Goal: Navigation & Orientation: Find specific page/section

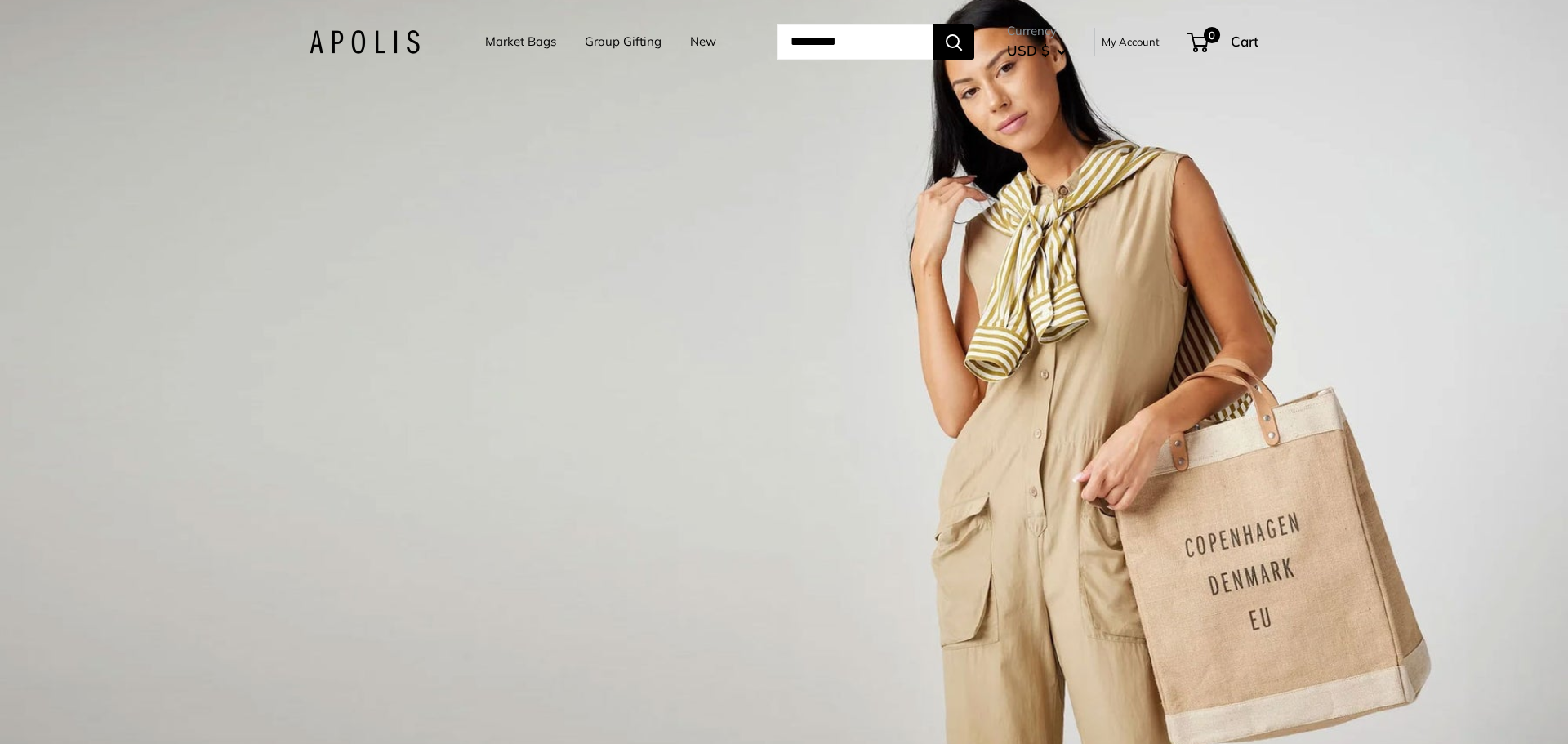
click at [518, 49] on link "Market Bags" at bounding box center [520, 41] width 71 height 23
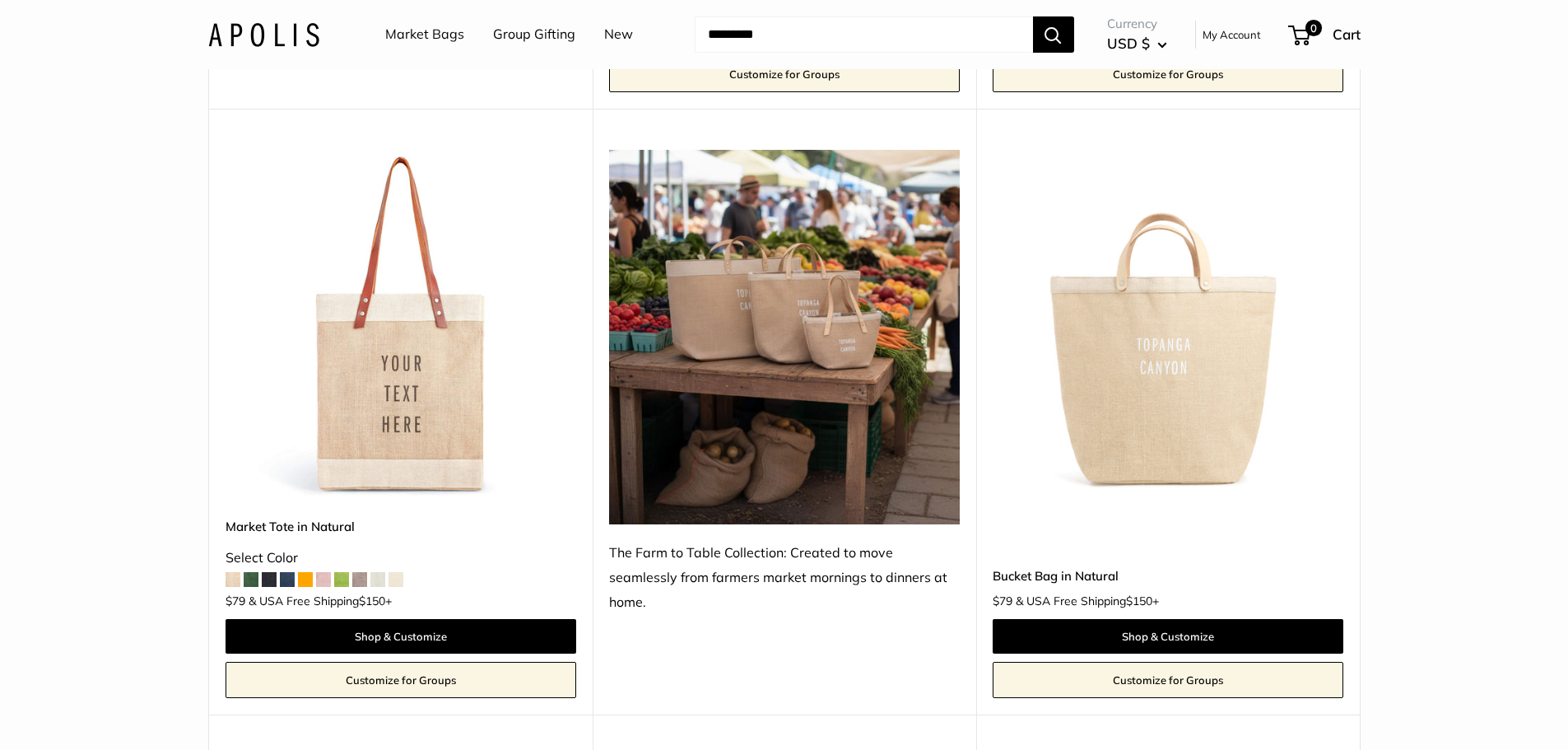
scroll to position [823, 0]
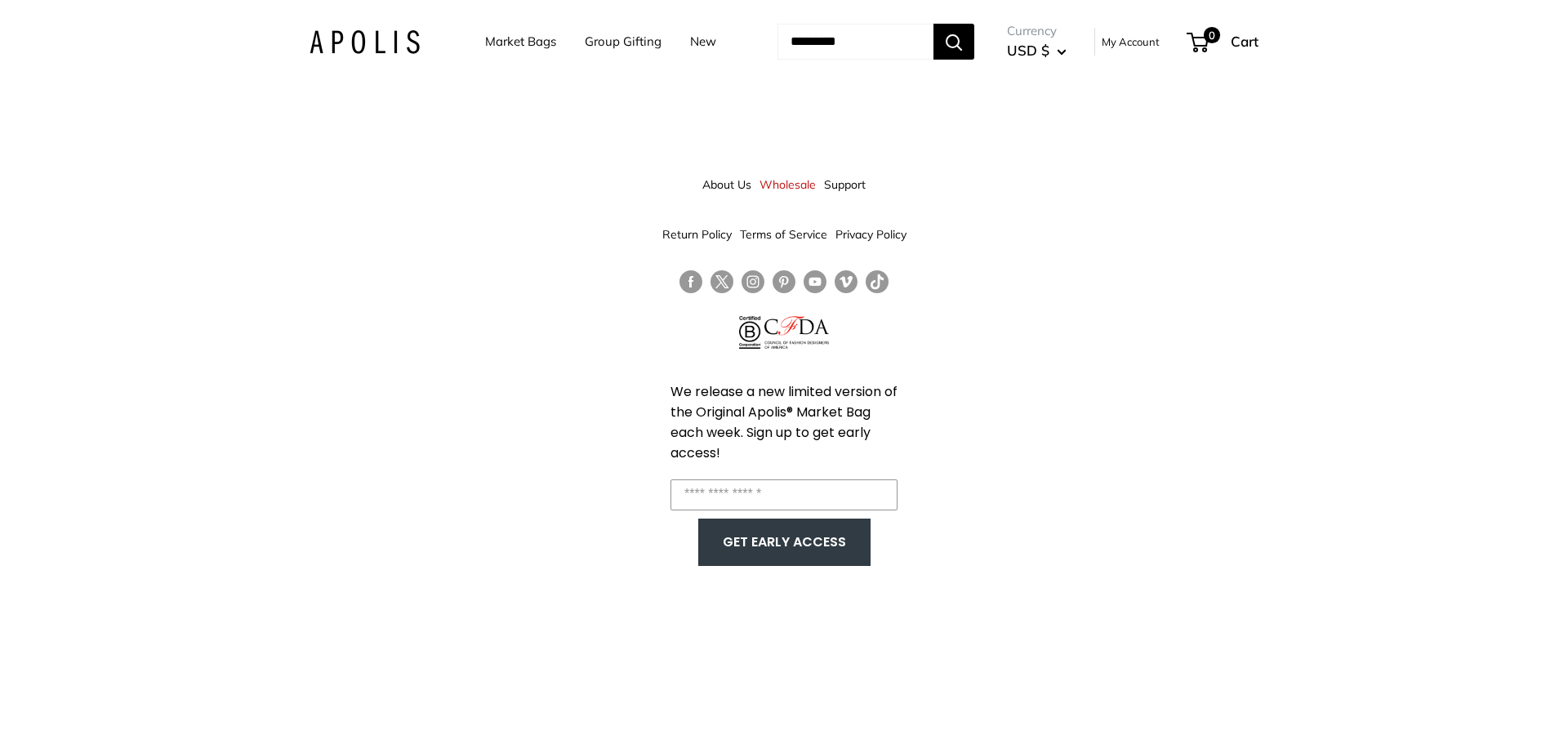
click at [690, 45] on link "New" at bounding box center [703, 41] width 26 height 23
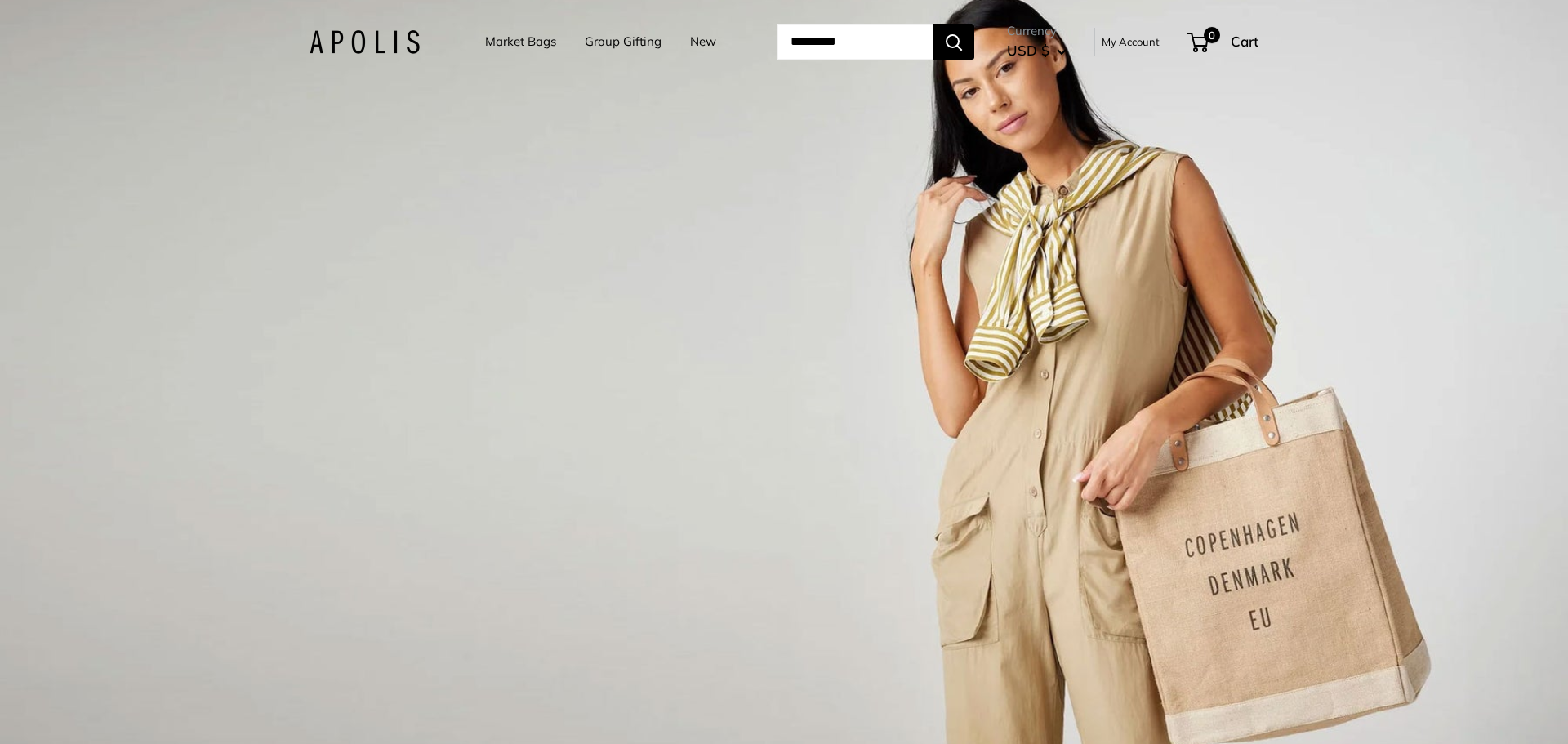
click at [510, 48] on link "Market Bags" at bounding box center [520, 41] width 71 height 23
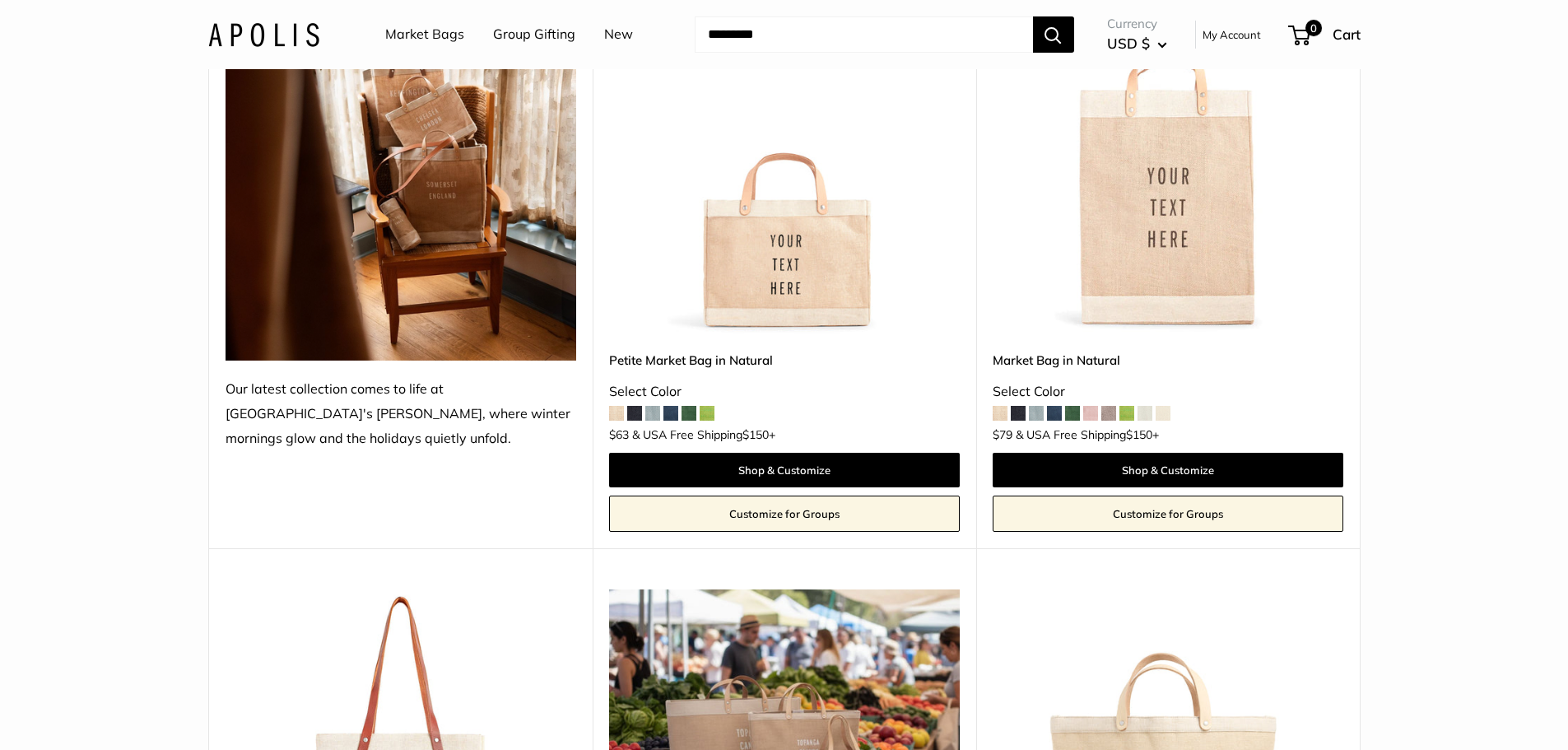
scroll to position [329, 0]
